Goal: Task Accomplishment & Management: Use online tool/utility

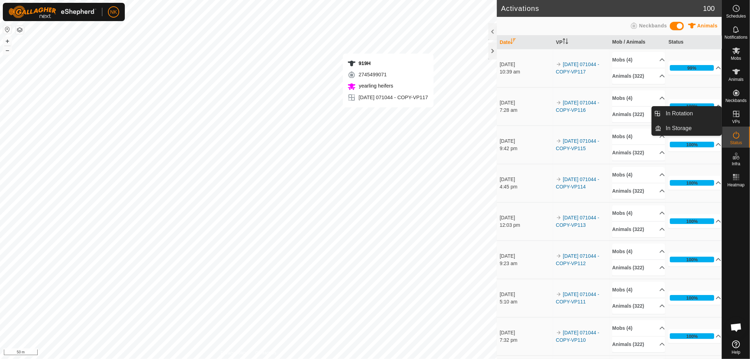
click at [735, 121] on span "VPs" at bounding box center [736, 122] width 8 height 4
click at [669, 111] on span "In Rotation" at bounding box center [679, 113] width 27 height 8
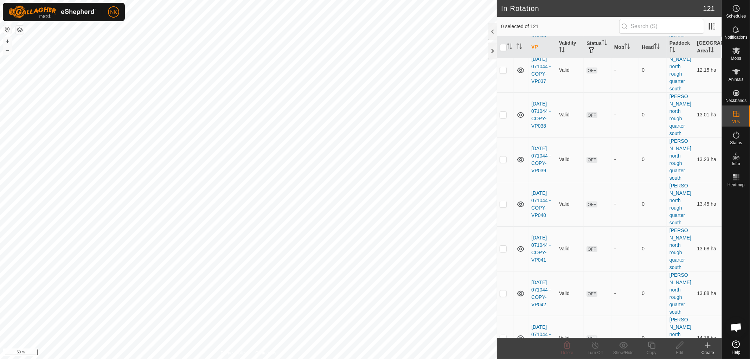
scroll to position [4266, 0]
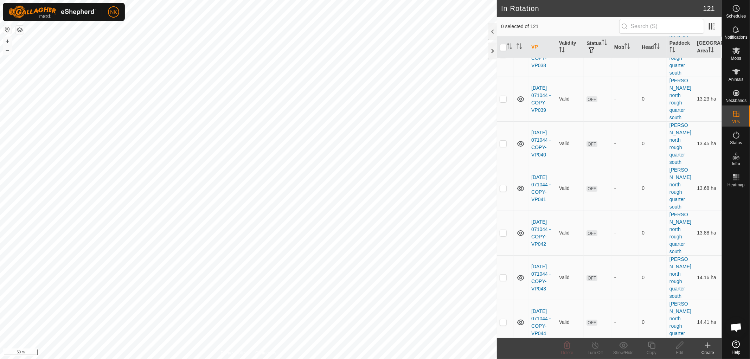
checkbox input "true"
click at [652, 350] on div "Copy" at bounding box center [651, 353] width 28 height 6
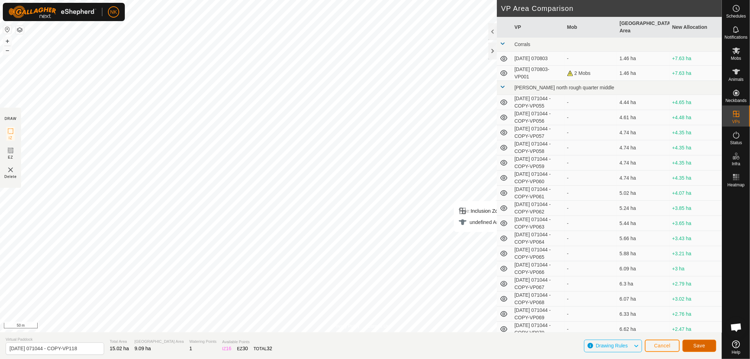
click at [693, 344] on button "Save" at bounding box center [699, 346] width 34 height 12
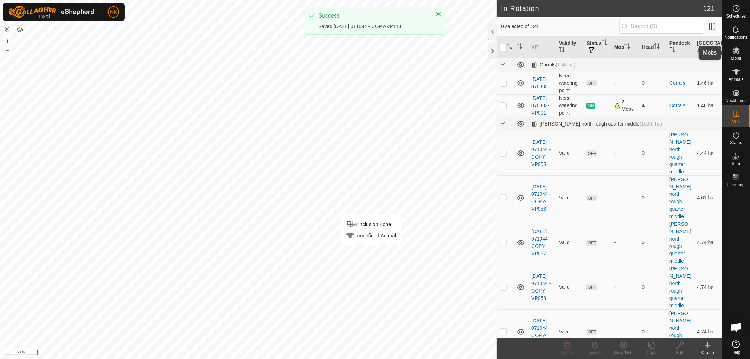
click at [736, 50] on icon at bounding box center [736, 50] width 8 height 7
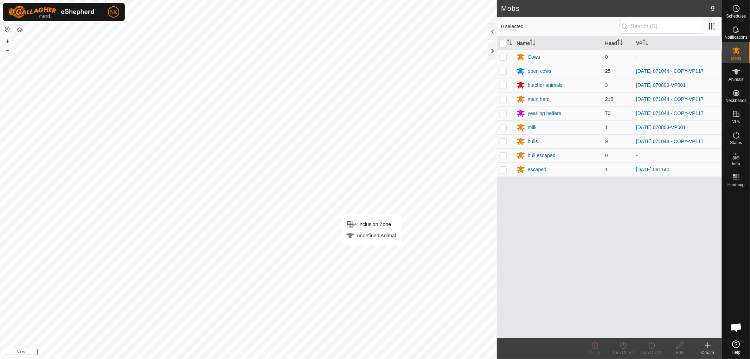
click at [503, 72] on p-checkbox at bounding box center [503, 71] width 7 height 6
checkbox input "true"
click at [503, 100] on p-checkbox at bounding box center [503, 99] width 7 height 6
checkbox input "true"
click at [504, 112] on p-checkbox at bounding box center [503, 113] width 7 height 6
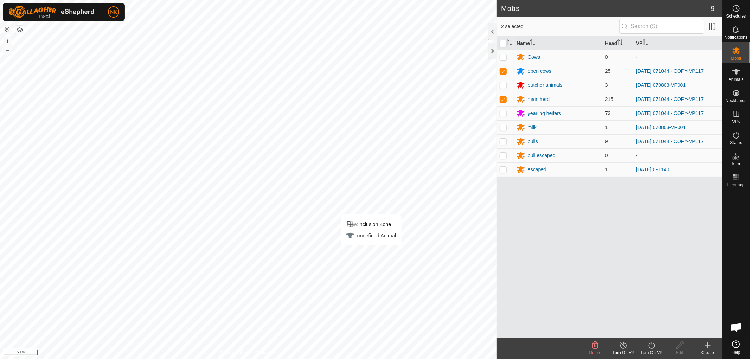
checkbox input "true"
click at [501, 141] on p-checkbox at bounding box center [503, 142] width 7 height 6
checkbox input "true"
click at [646, 348] on turn-on-svg-icon at bounding box center [651, 345] width 28 height 8
click at [644, 328] on span "Now" at bounding box center [647, 330] width 11 height 8
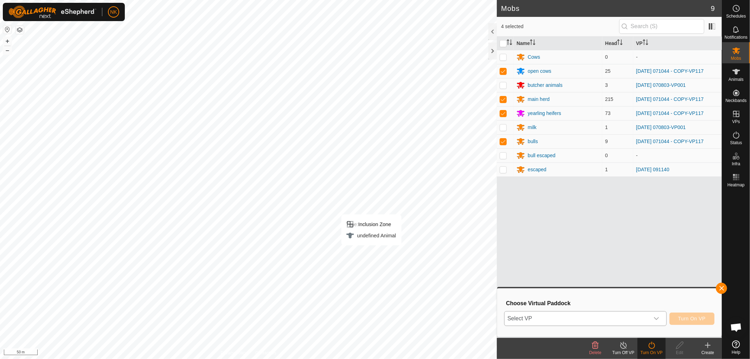
click at [594, 317] on span "Select VP" at bounding box center [577, 319] width 145 height 14
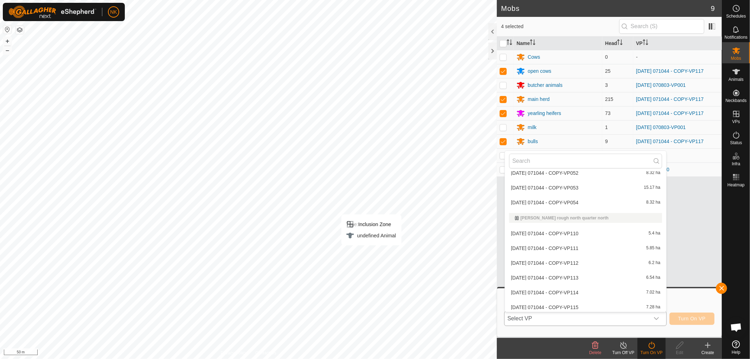
scroll to position [1739, 0]
click at [563, 275] on li "[DATE] 071044 - COPY-VP118 9.09 ha" at bounding box center [585, 276] width 161 height 14
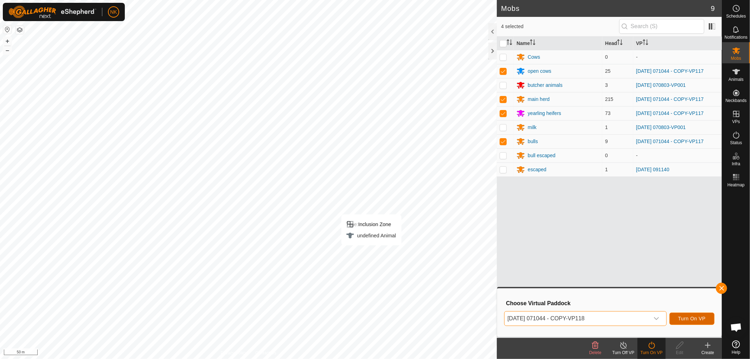
click at [698, 319] on span "Turn On VP" at bounding box center [691, 319] width 27 height 6
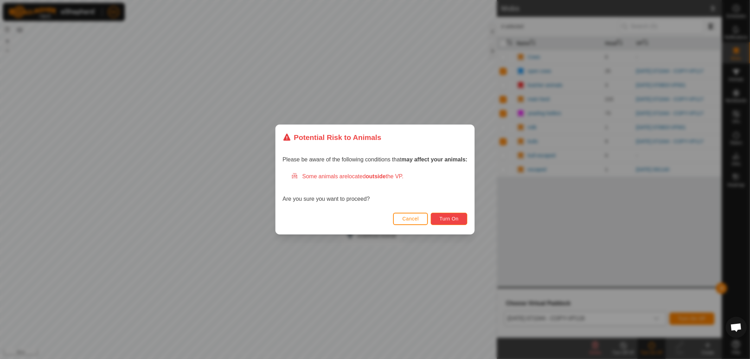
click at [440, 216] on button "Turn On" at bounding box center [449, 219] width 37 height 12
